Goal: Task Accomplishment & Management: Manage account settings

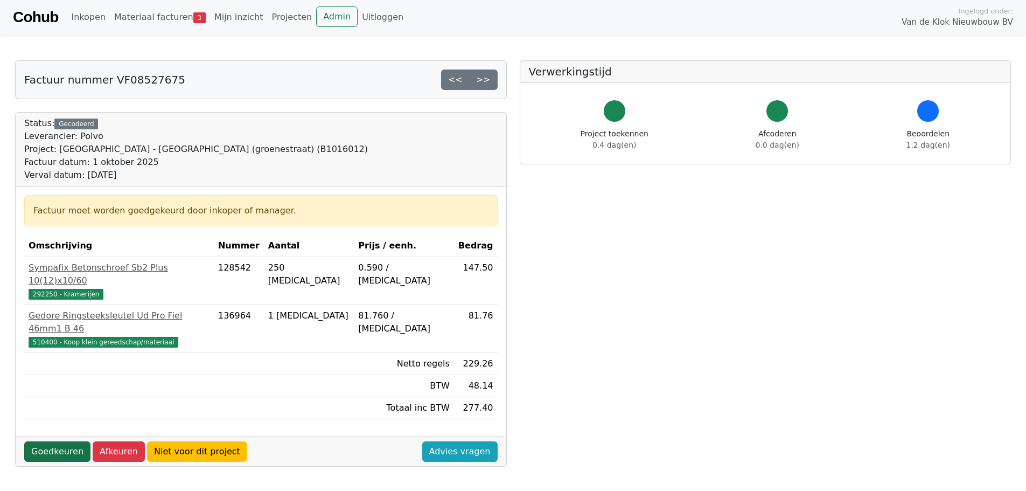
click at [68, 441] on link "Goedkeuren" at bounding box center [57, 451] width 66 height 20
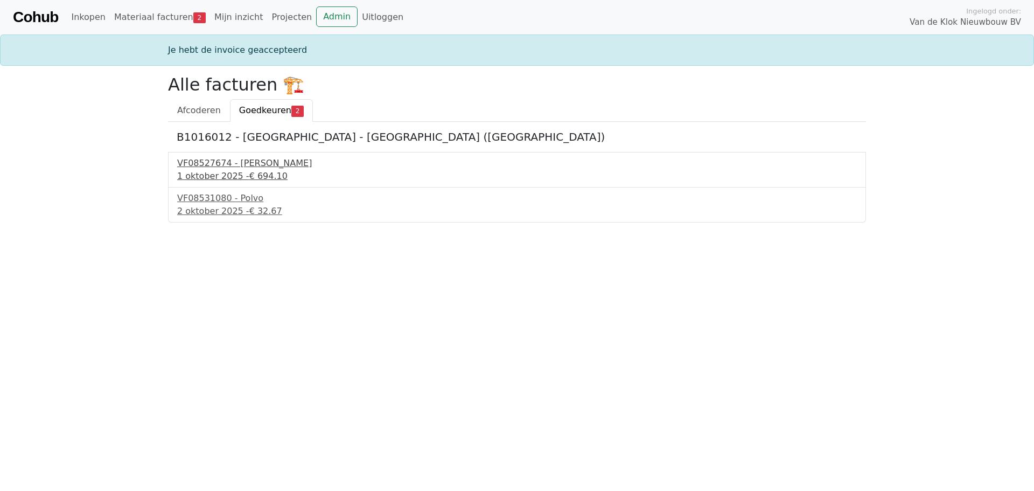
click at [213, 164] on div "VF08527674 - Polvo" at bounding box center [517, 163] width 680 height 13
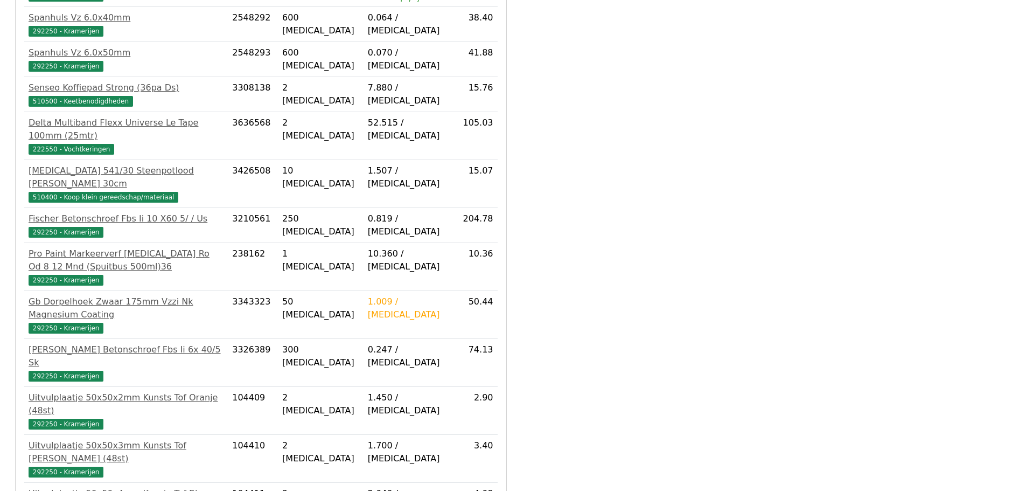
scroll to position [514, 0]
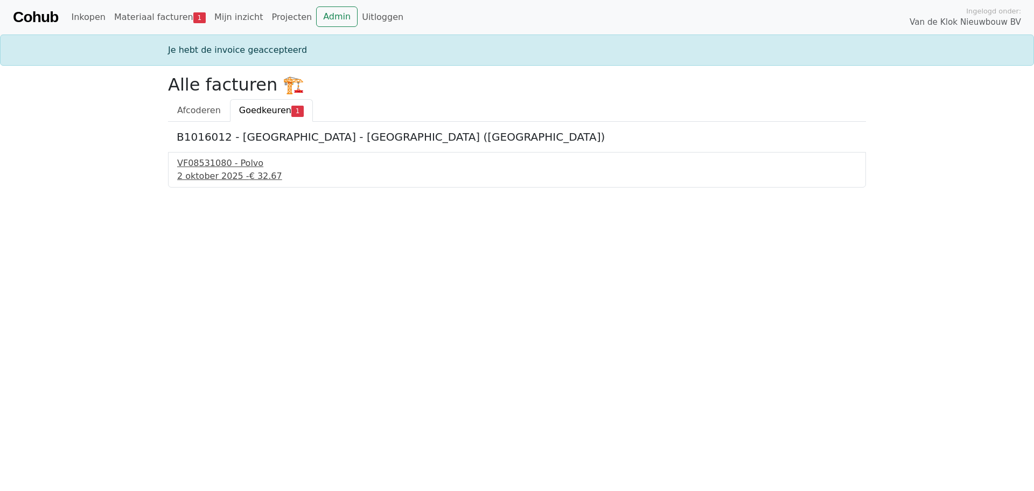
click at [233, 177] on div "2 oktober 2025 - € 32.67" at bounding box center [517, 176] width 680 height 13
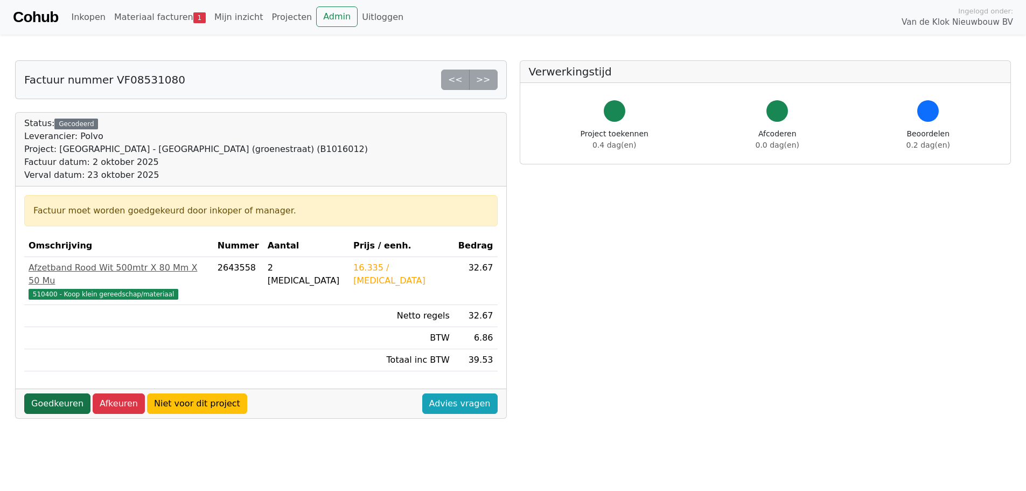
click at [59, 393] on link "Goedkeuren" at bounding box center [57, 403] width 66 height 20
